Goal: Book appointment/travel/reservation

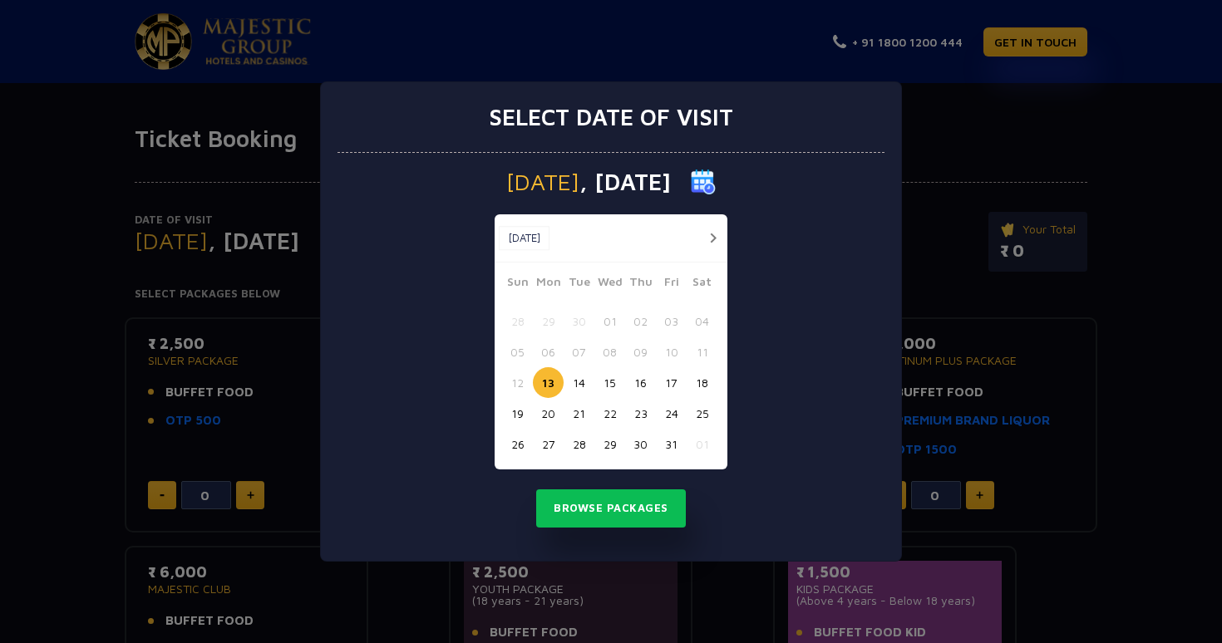
click at [583, 382] on button "14" at bounding box center [578, 382] width 31 height 31
click at [597, 509] on button "Browse Packages" at bounding box center [611, 508] width 150 height 38
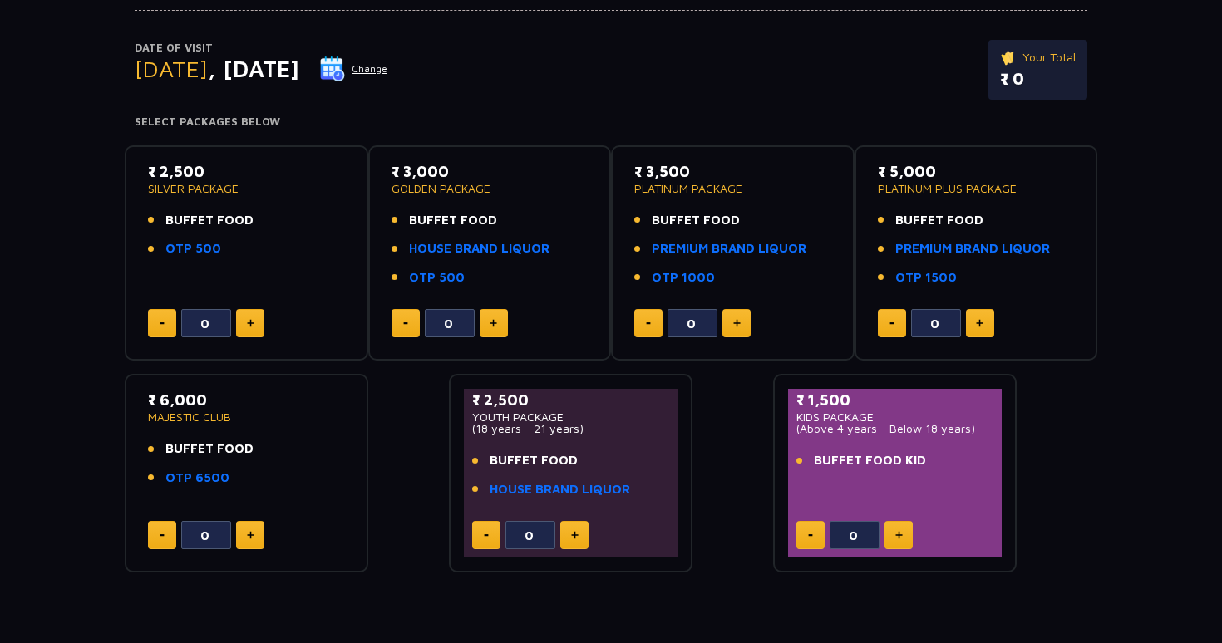
scroll to position [175, 0]
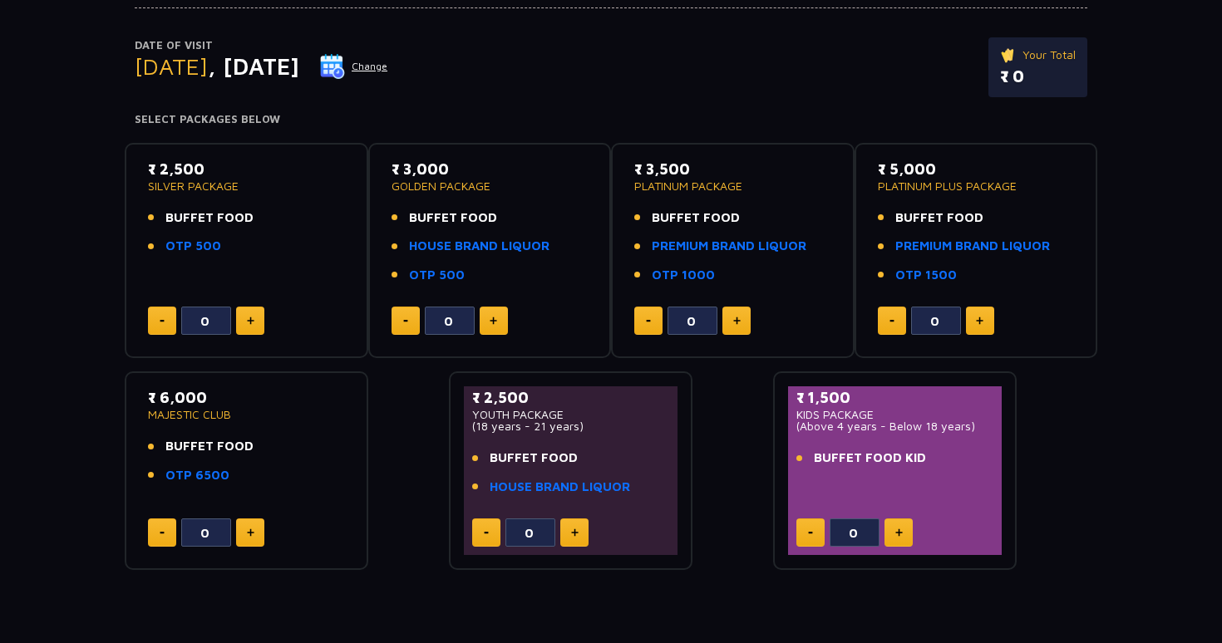
click at [248, 326] on button at bounding box center [250, 321] width 28 height 28
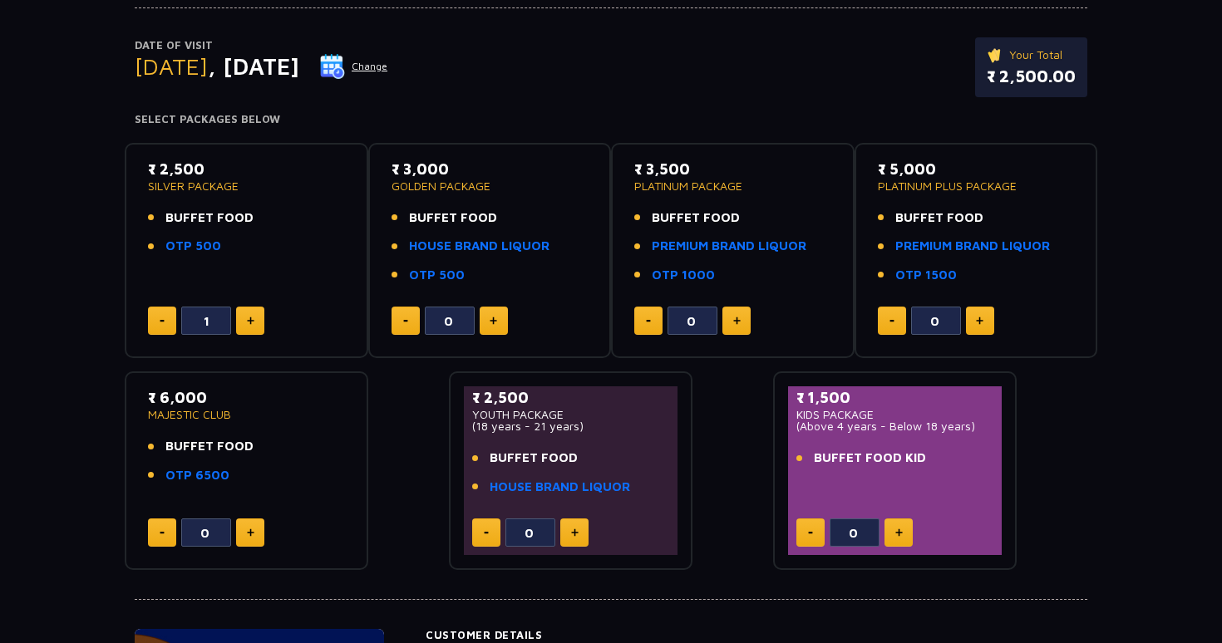
click at [248, 326] on button at bounding box center [250, 321] width 28 height 28
type input "2"
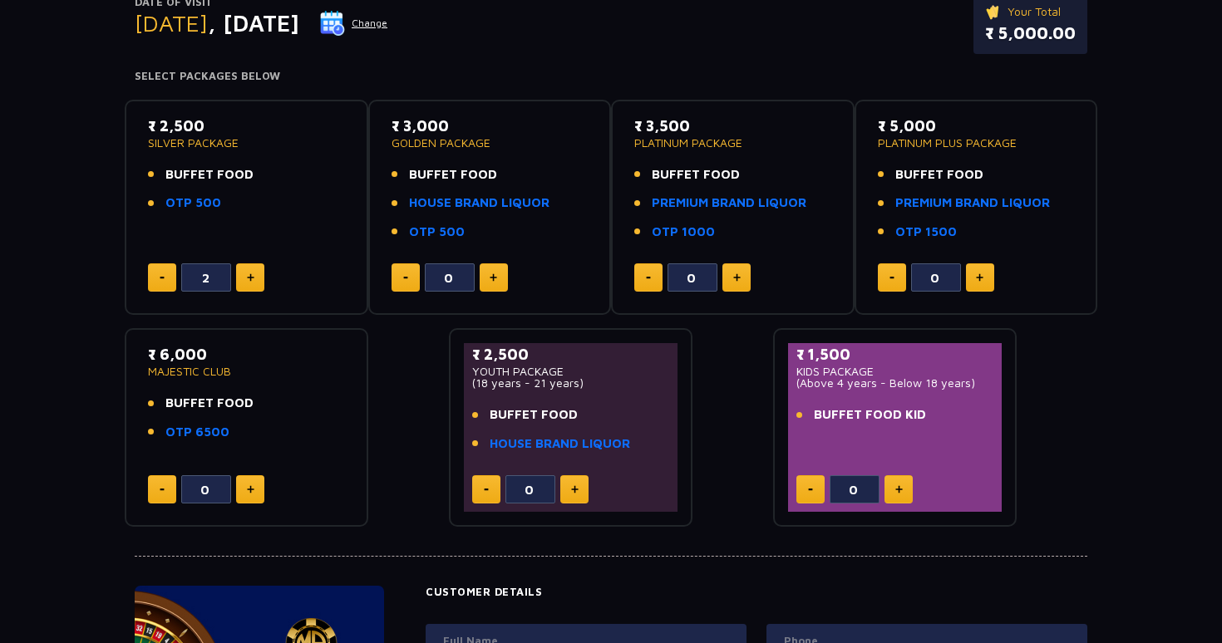
scroll to position [234, 0]
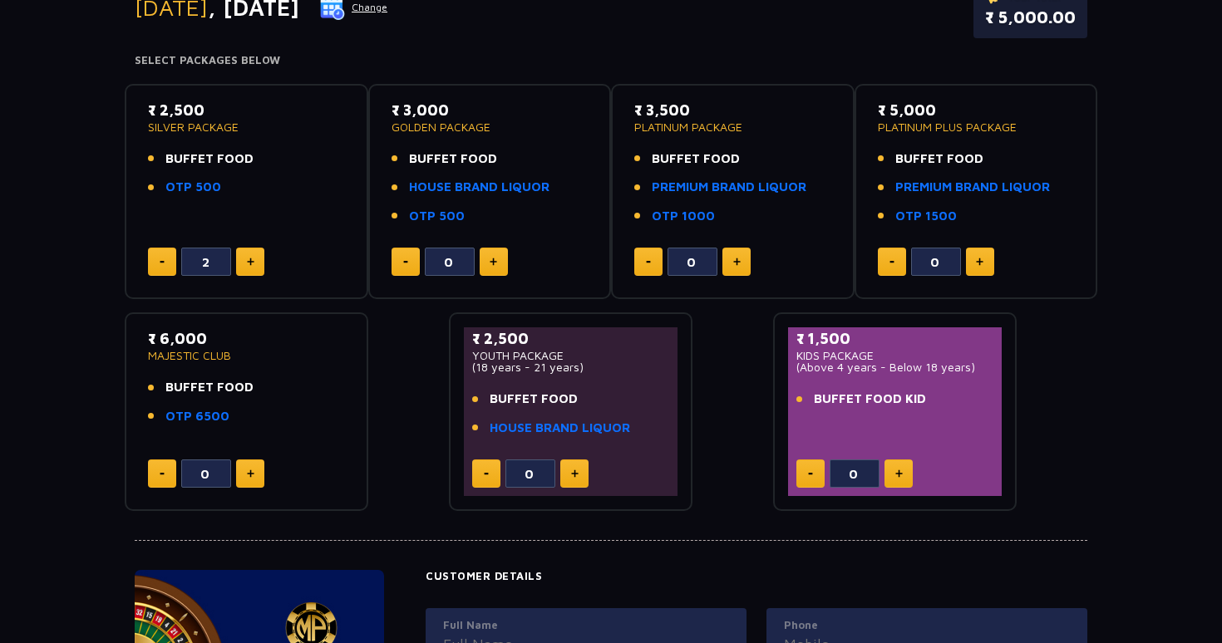
click at [905, 475] on button at bounding box center [898, 474] width 28 height 28
type input "1"
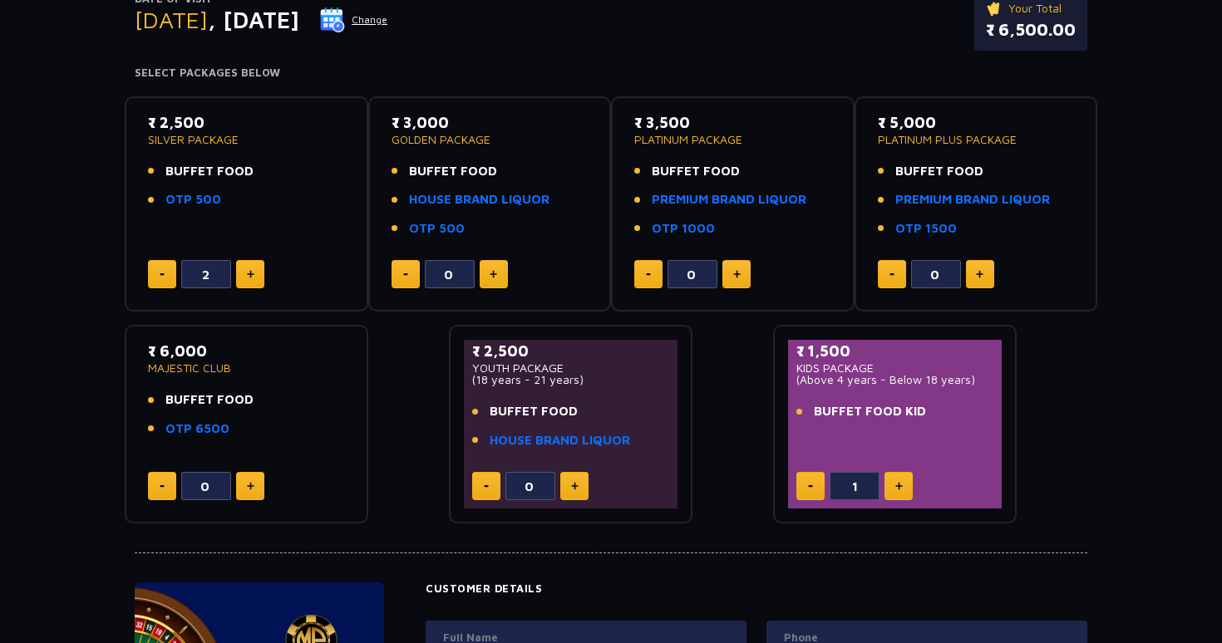
scroll to position [0, 0]
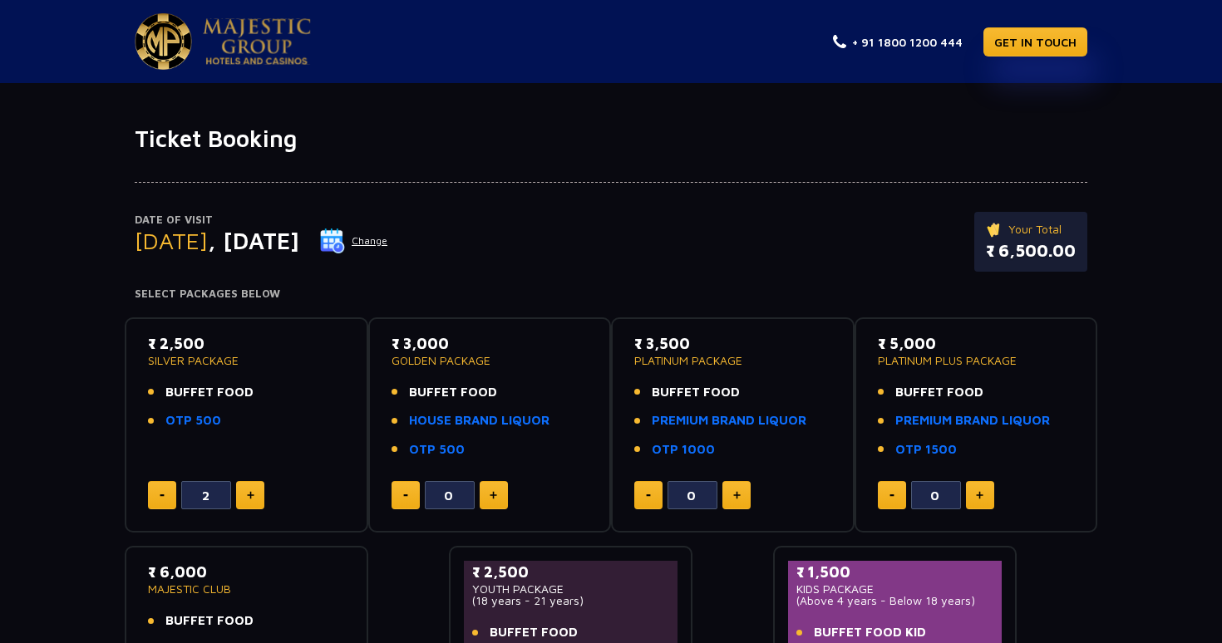
click at [536, 227] on div "Date of Visit [DATE] Change Your Total ₹ 6,500.00" at bounding box center [611, 250] width 952 height 76
